Goal: Task Accomplishment & Management: Complete application form

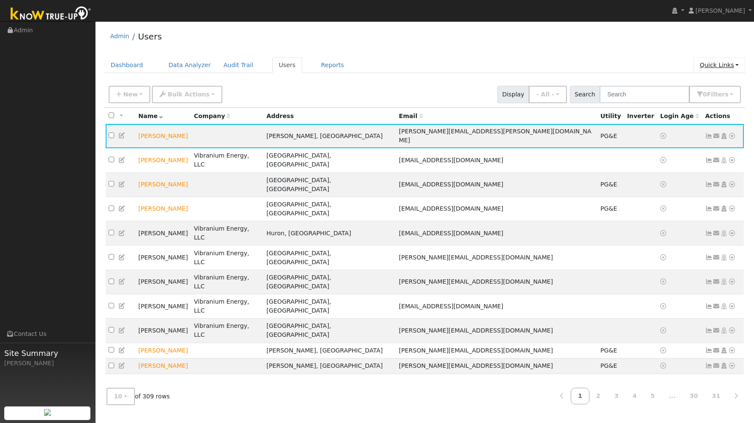
click at [712, 66] on link "Quick Links" at bounding box center [719, 65] width 52 height 16
click at [707, 79] on link "Quick Add" at bounding box center [702, 83] width 86 height 12
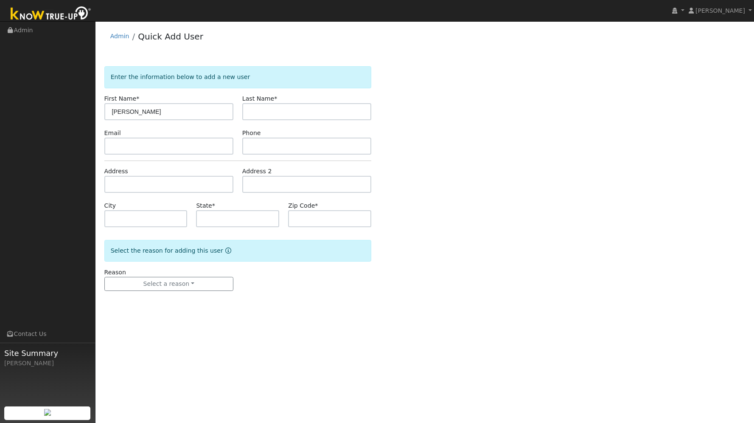
type input "Adrian"
click at [258, 113] on input "text" at bounding box center [306, 111] width 129 height 17
type input "Saucedo"
click at [184, 147] on input "text" at bounding box center [168, 145] width 129 height 17
type input "adrian@adrian.com"
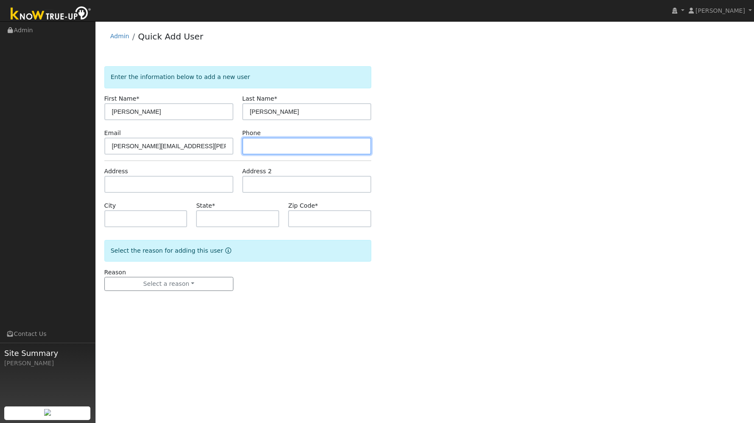
click at [281, 150] on input "text" at bounding box center [306, 145] width 129 height 17
type input "7535680864"
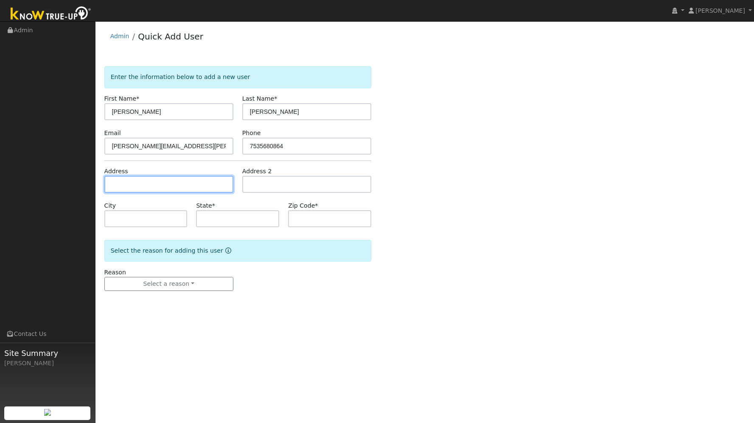
click at [195, 179] on input "text" at bounding box center [168, 184] width 129 height 17
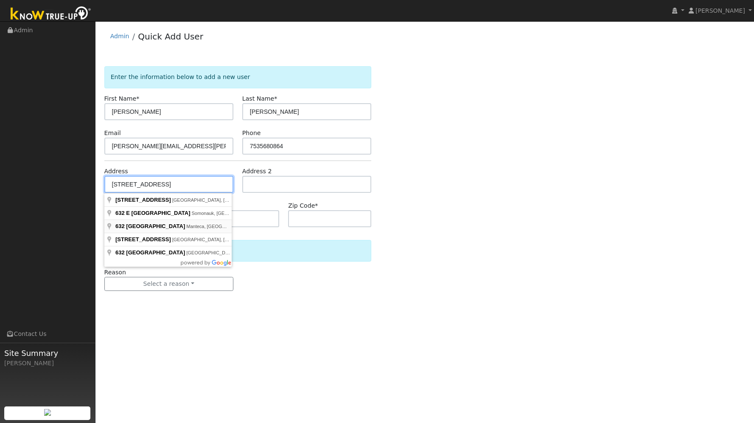
type input "632 East North Street"
type input "Manteca"
type input "CA"
type input "95336"
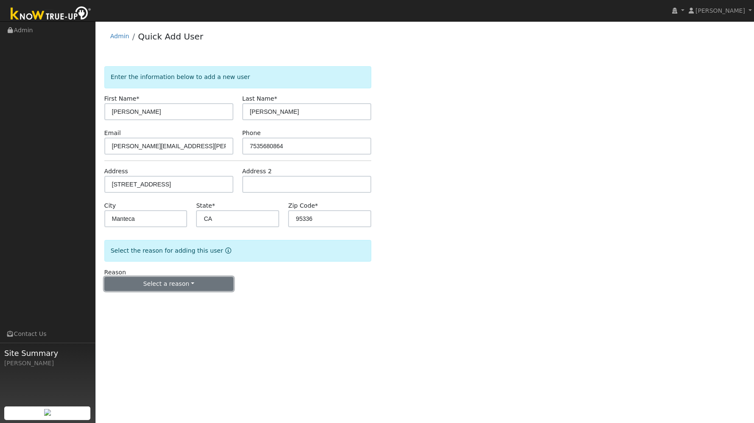
click at [188, 282] on button "Select a reason" at bounding box center [168, 284] width 129 height 14
click at [158, 300] on link "New lead" at bounding box center [152, 301] width 94 height 12
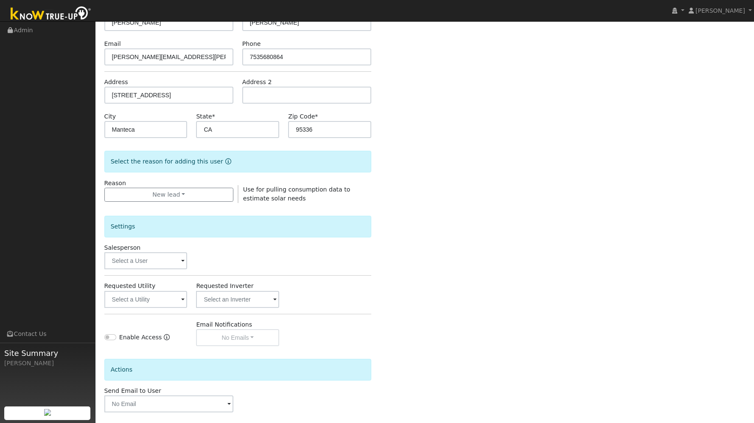
scroll to position [127, 0]
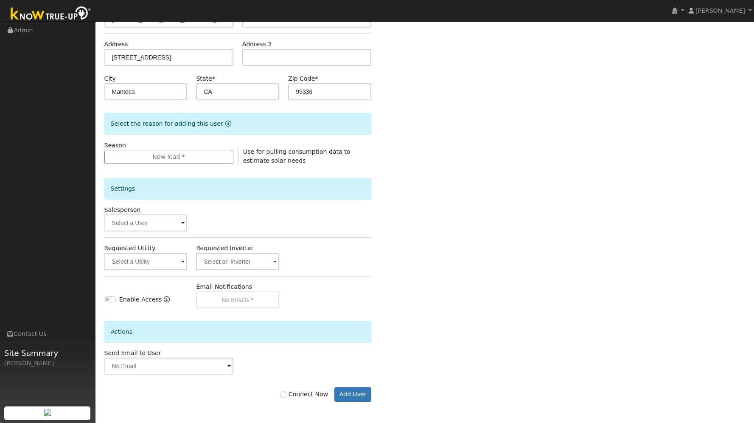
click at [181, 223] on span at bounding box center [182, 224] width 3 height 10
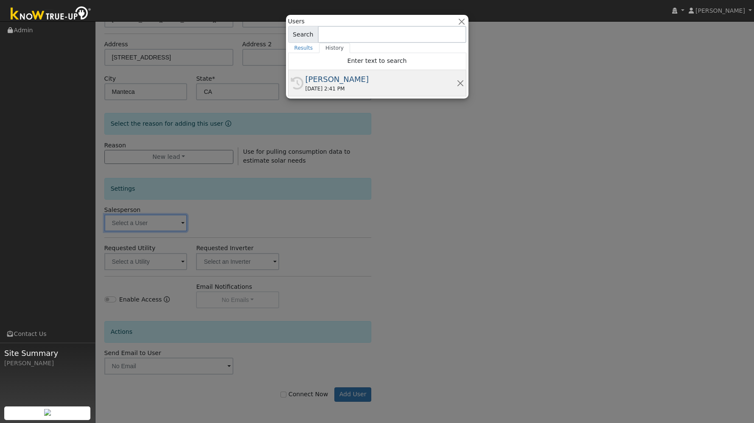
click at [318, 85] on div "09/10/2025 2:41 PM" at bounding box center [381, 89] width 151 height 8
type input "[PERSON_NAME]"
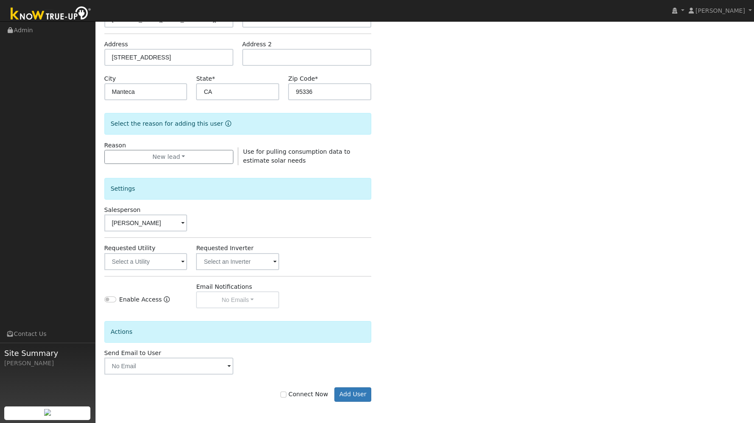
click at [181, 262] on span at bounding box center [182, 262] width 3 height 10
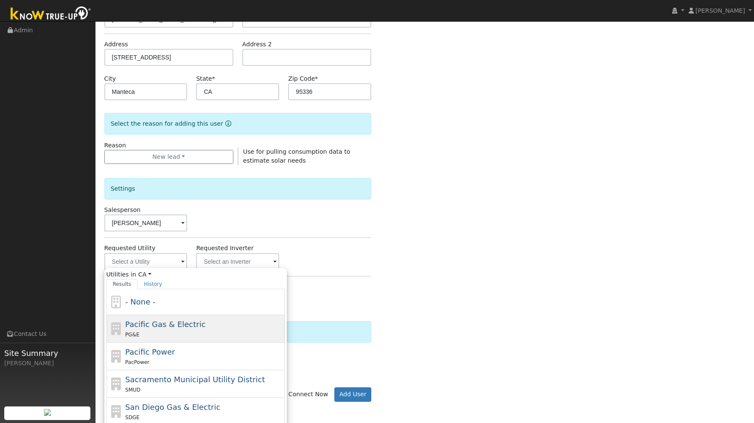
click at [156, 327] on span "Pacific Gas & Electric" at bounding box center [165, 324] width 80 height 9
type input "Pacific Gas & Electric"
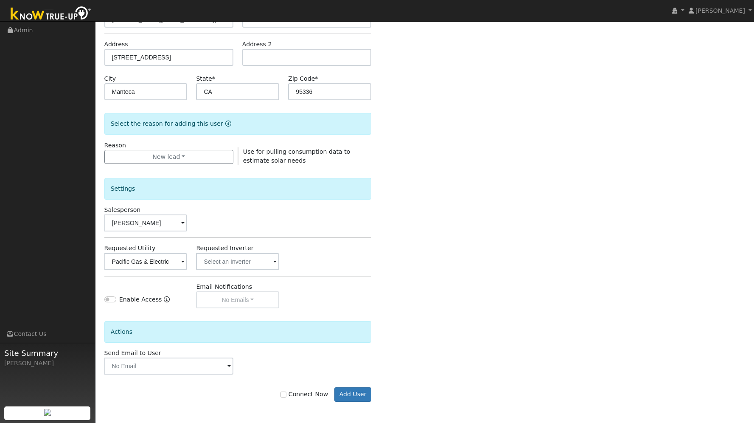
click at [286, 396] on input "Connect Now" at bounding box center [283, 394] width 6 height 6
checkbox input "true"
click at [340, 394] on button "Add User" at bounding box center [352, 394] width 37 height 14
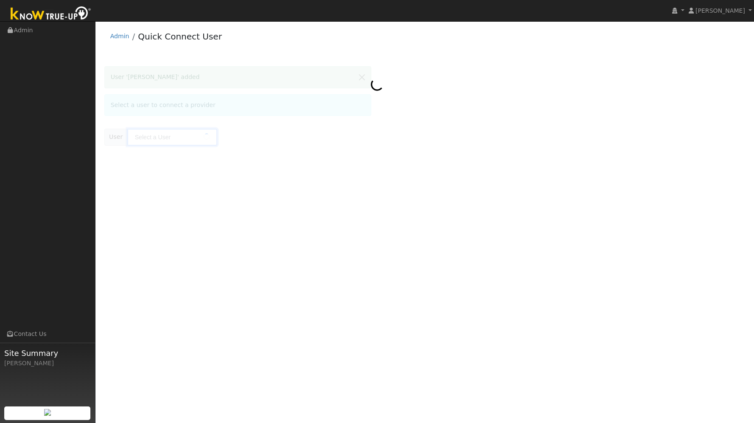
type input "[PERSON_NAME]"
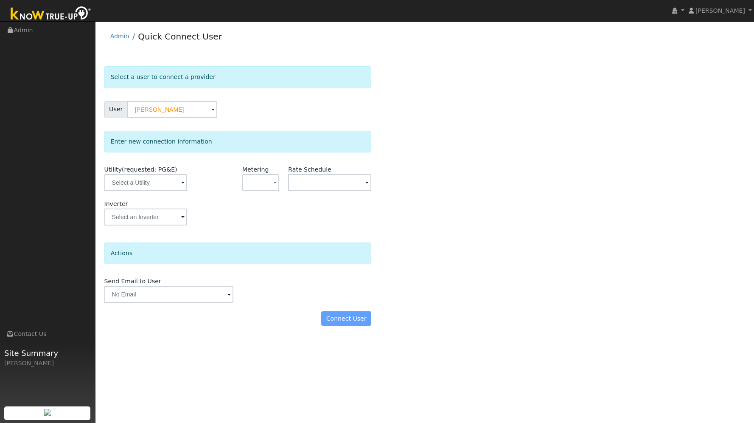
click at [181, 181] on span at bounding box center [182, 183] width 3 height 10
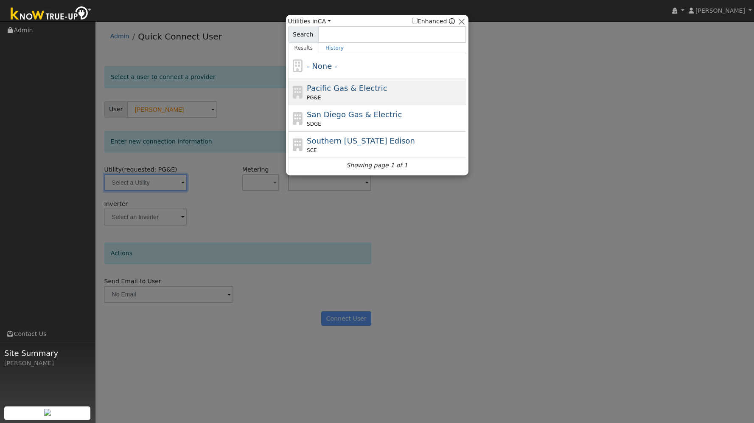
click at [350, 95] on div "PG&E" at bounding box center [385, 98] width 157 height 8
type input "PG&E"
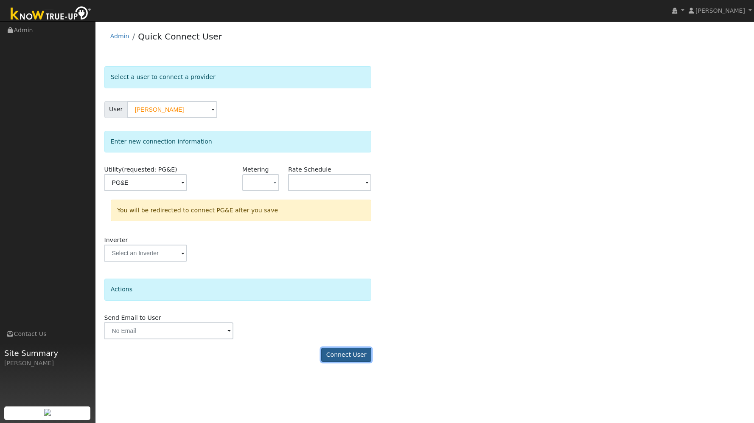
click at [350, 356] on button "Connect User" at bounding box center [346, 355] width 50 height 14
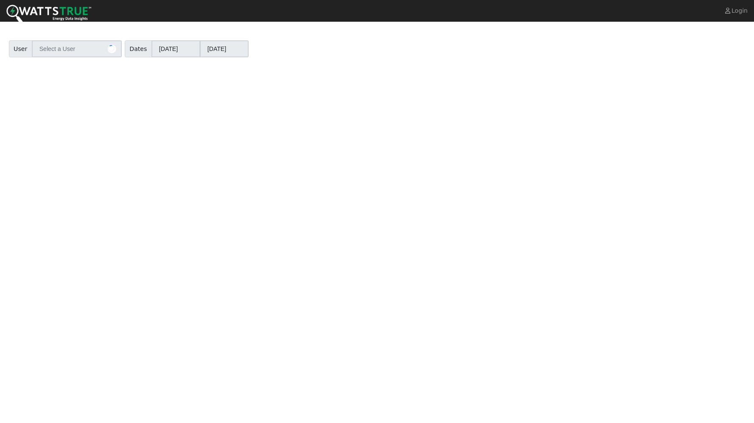
type input "[PERSON_NAME]"
